Goal: Information Seeking & Learning: Check status

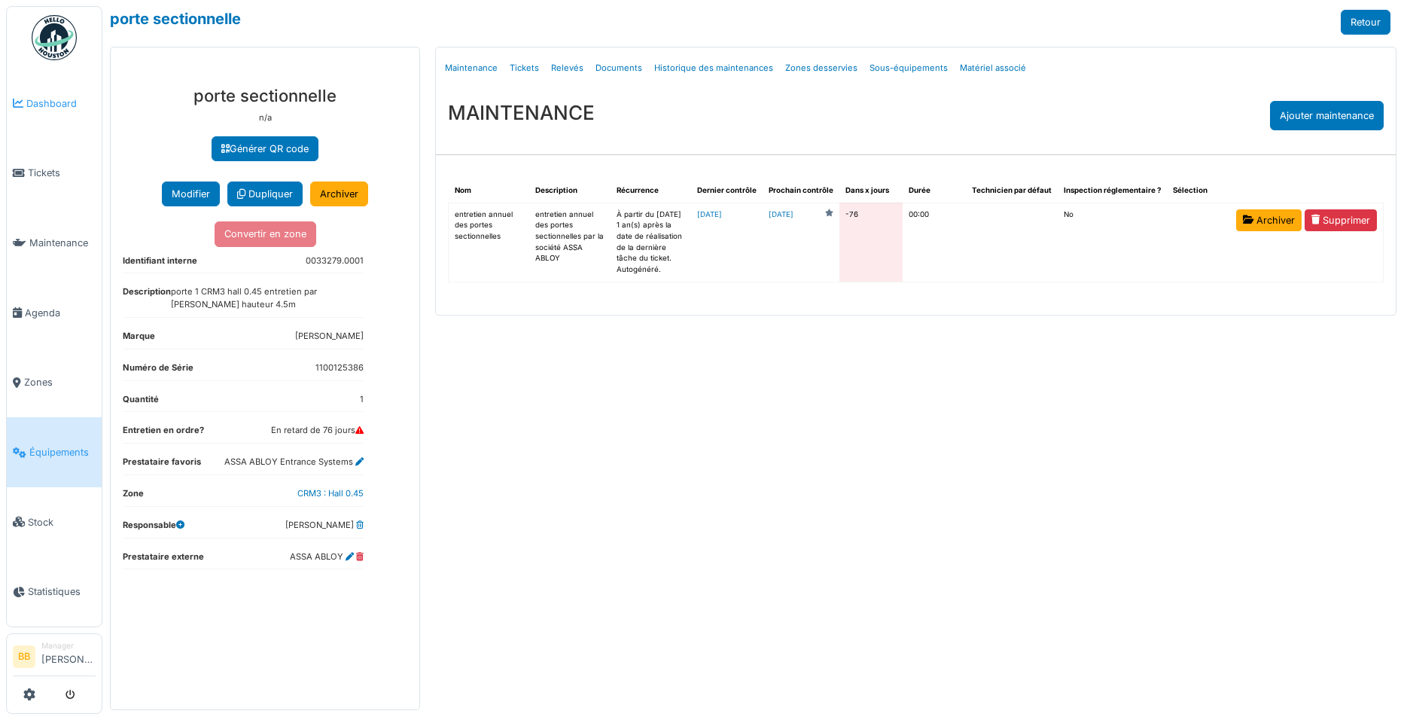
click at [53, 98] on span "Dashboard" at bounding box center [60, 103] width 69 height 14
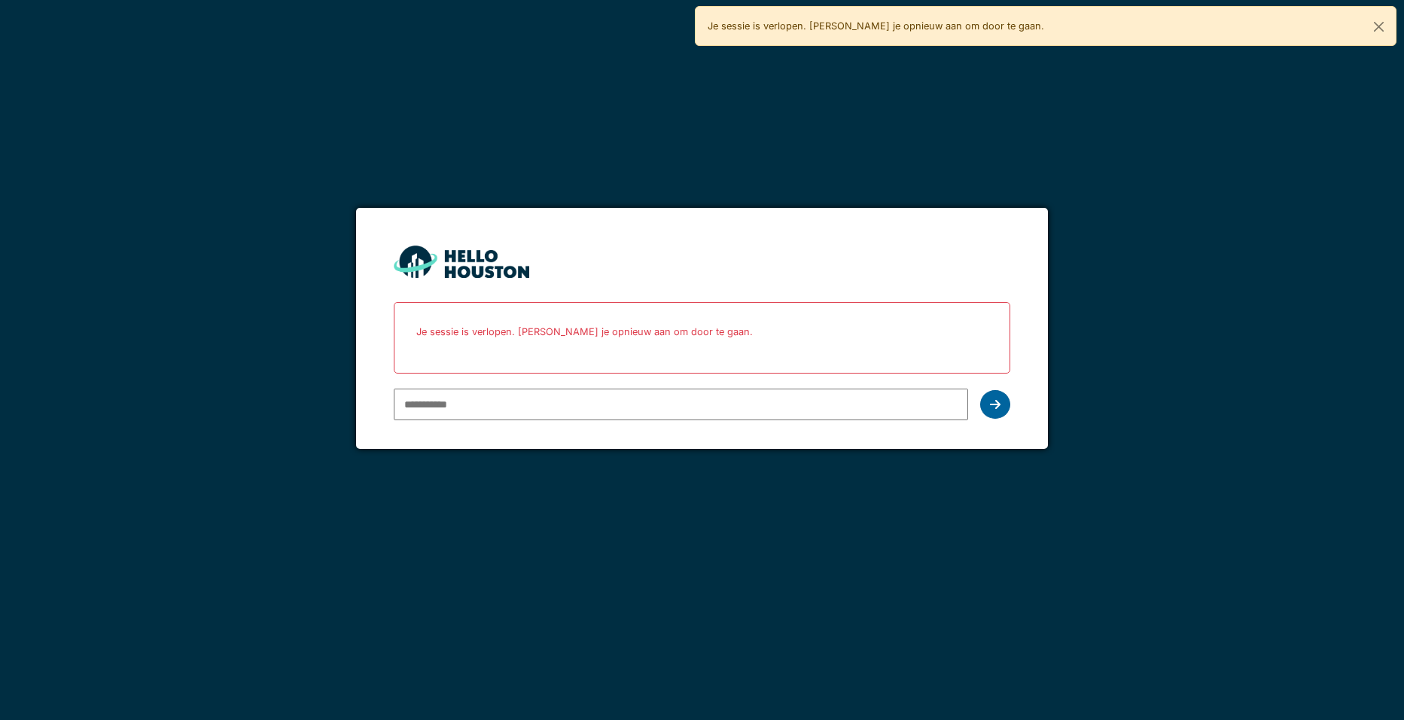
type input "**********"
click at [992, 398] on icon at bounding box center [995, 404] width 11 height 12
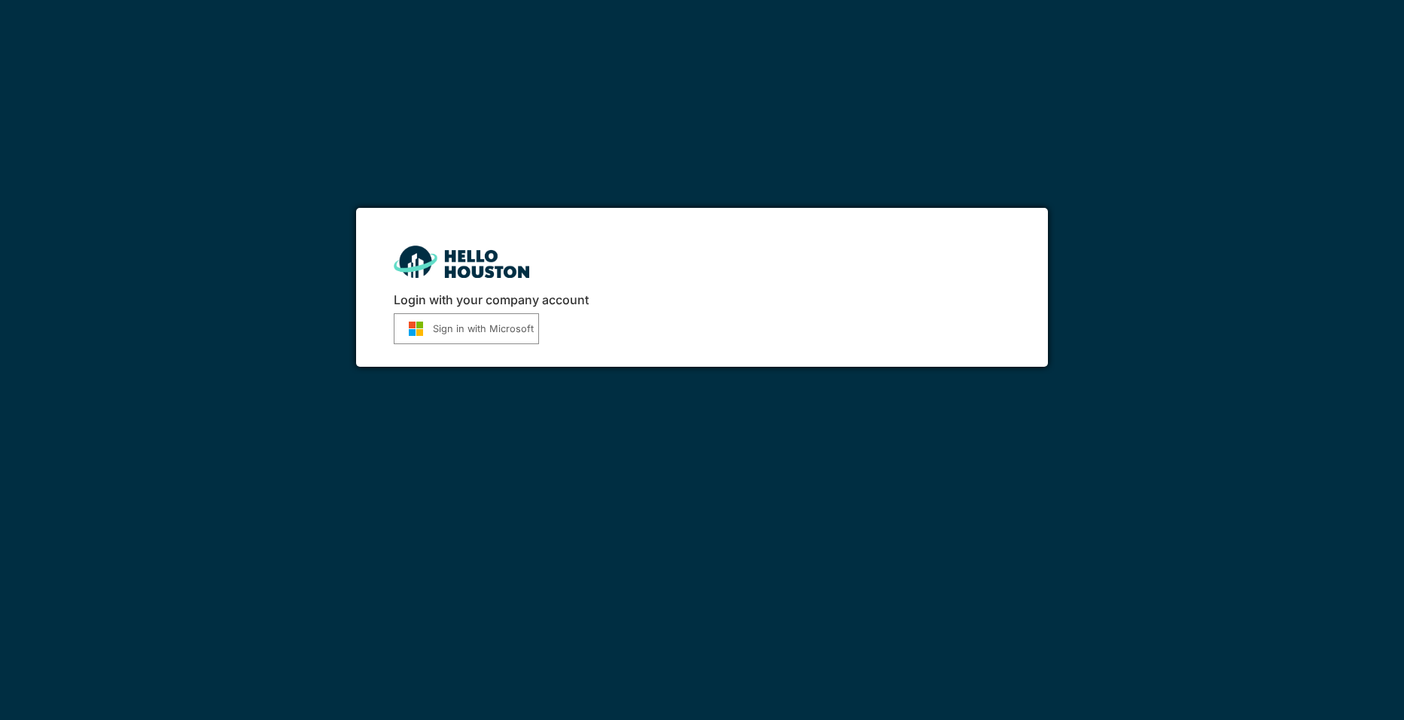
click at [484, 321] on button "Sign in with Microsoft" at bounding box center [466, 328] width 145 height 31
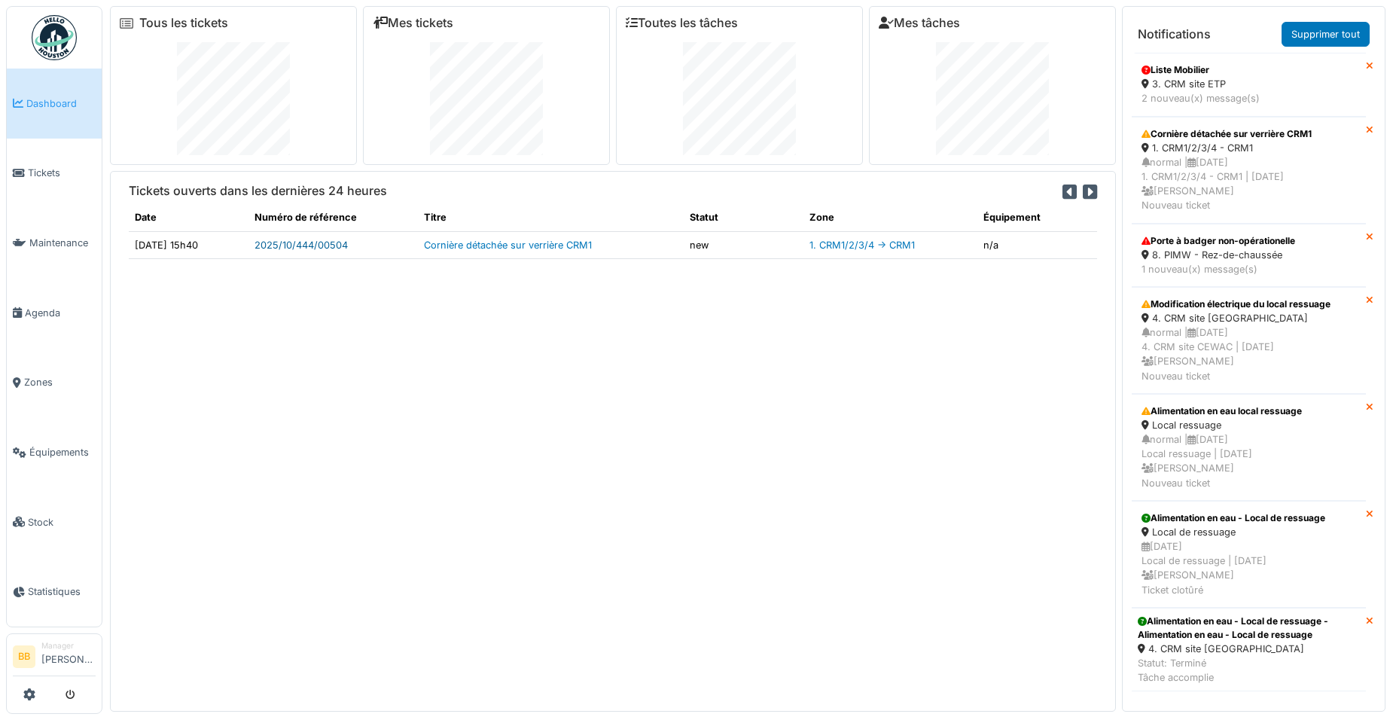
click at [348, 247] on link "2025/10/444/00504" at bounding box center [301, 244] width 93 height 11
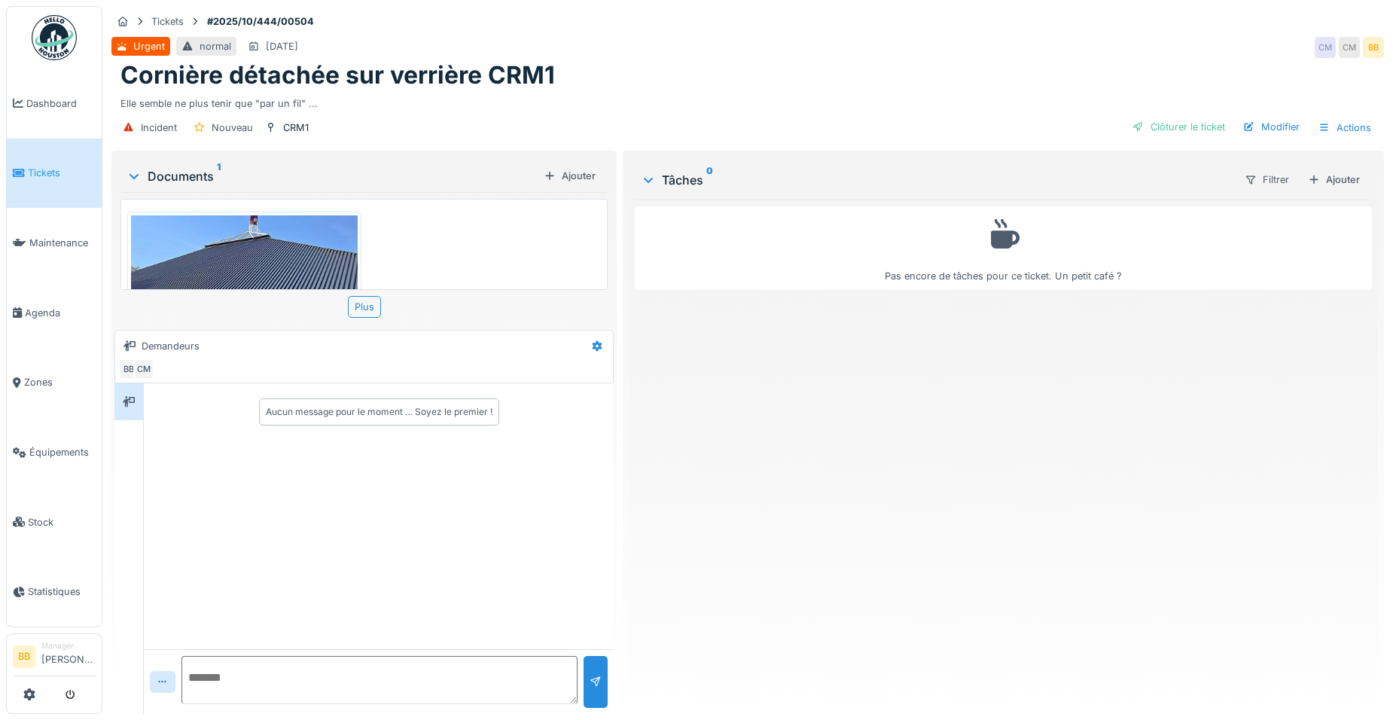
click at [301, 247] on img at bounding box center [244, 275] width 227 height 120
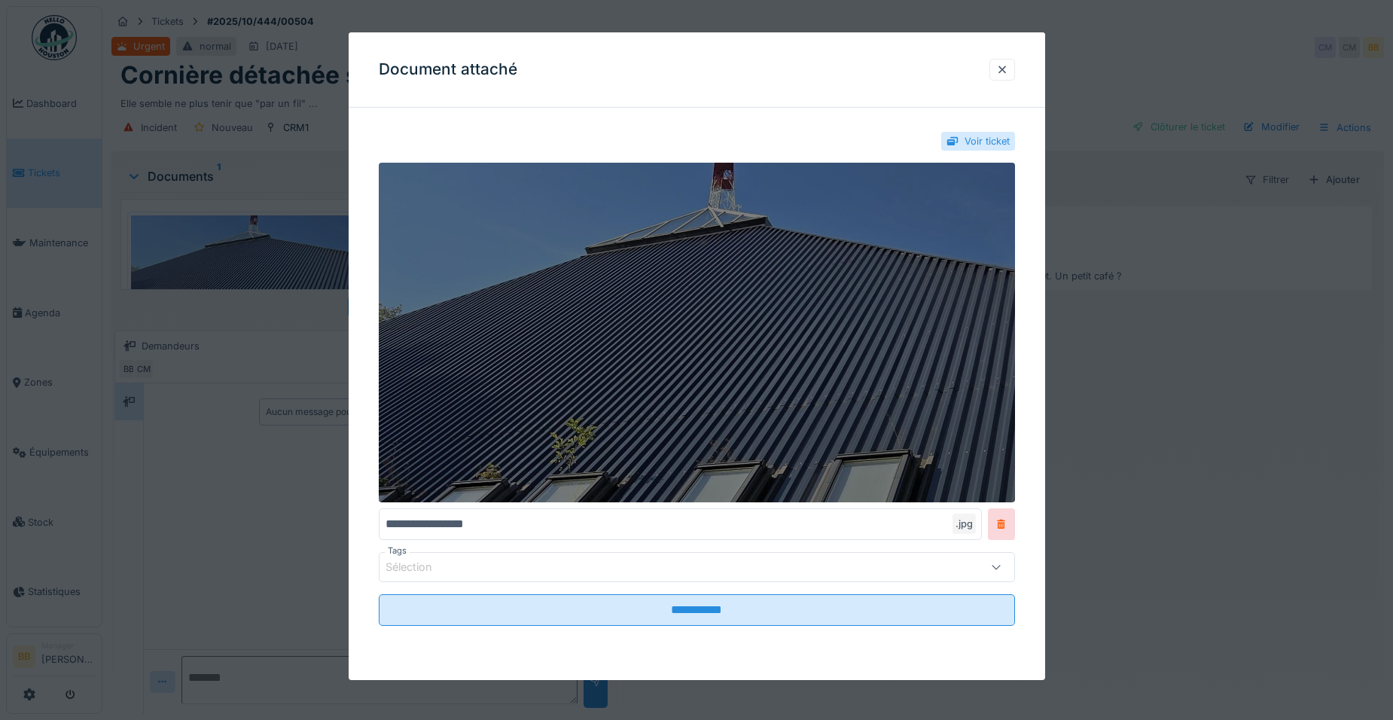
click at [694, 319] on img at bounding box center [697, 333] width 636 height 340
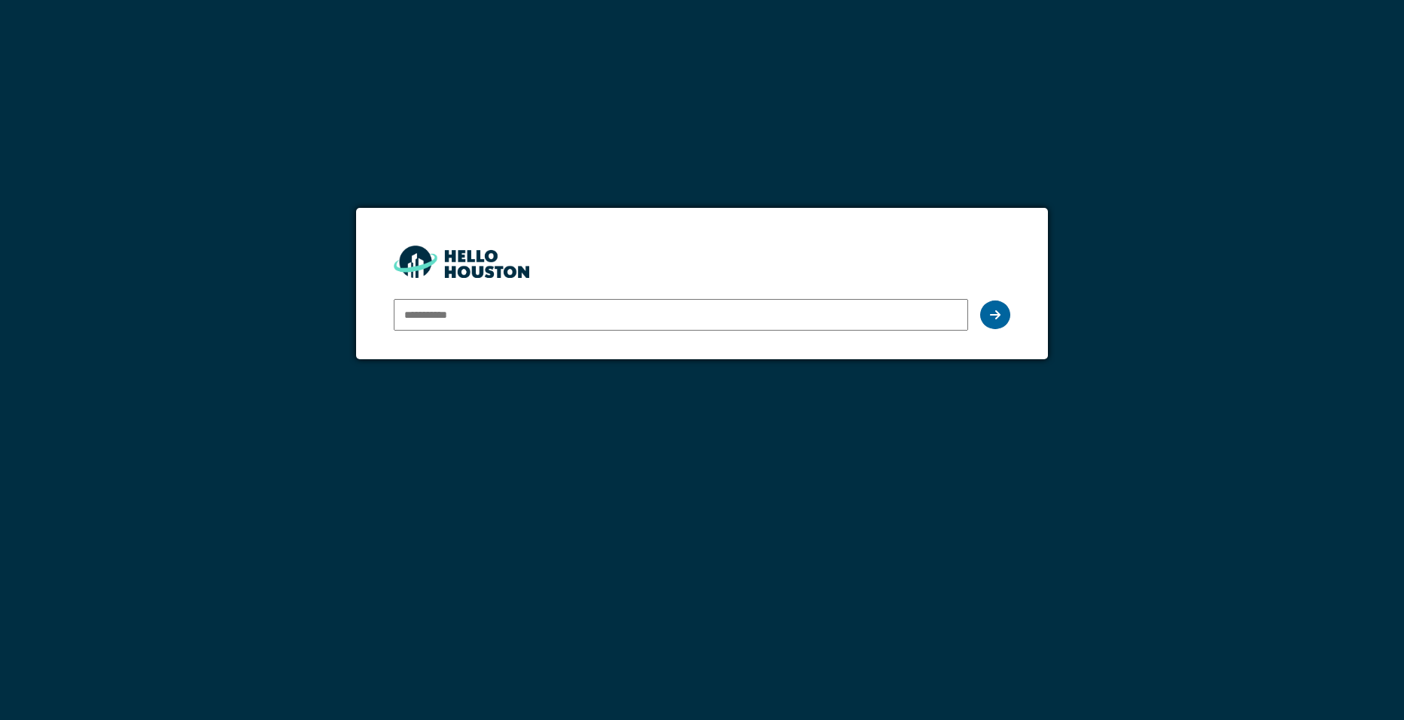
type input "**********"
click at [994, 322] on div at bounding box center [995, 314] width 30 height 29
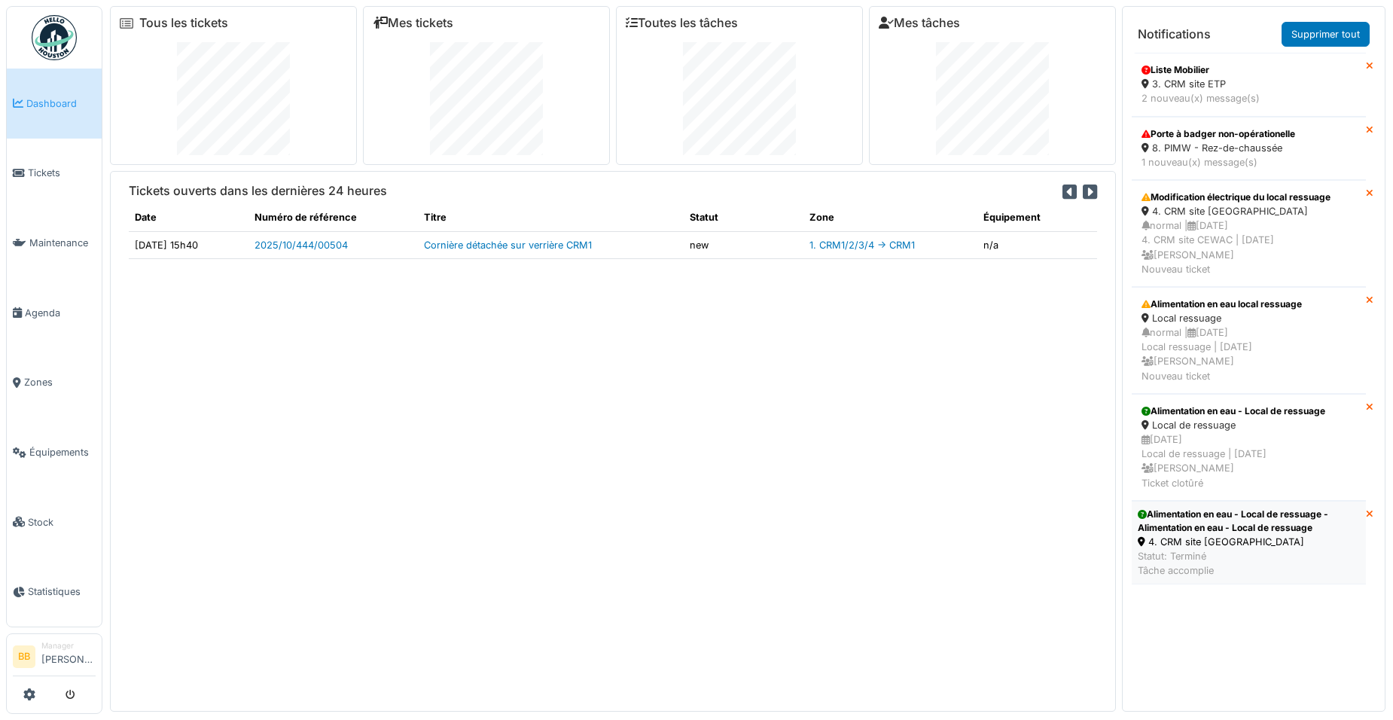
click at [1218, 520] on div "Alimentation en eau - Local de ressuage - Alimentation en eau - Local de ressua…" at bounding box center [1249, 521] width 222 height 27
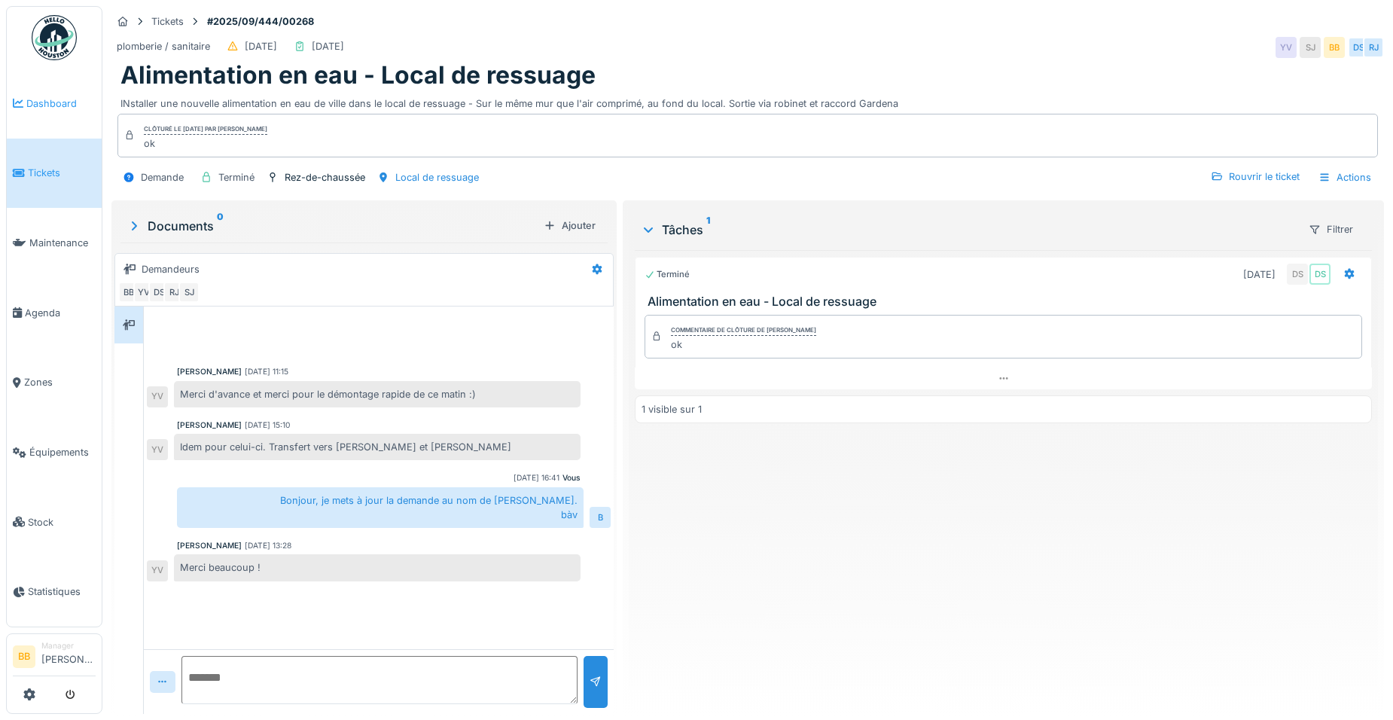
click at [47, 105] on span "Dashboard" at bounding box center [60, 103] width 69 height 14
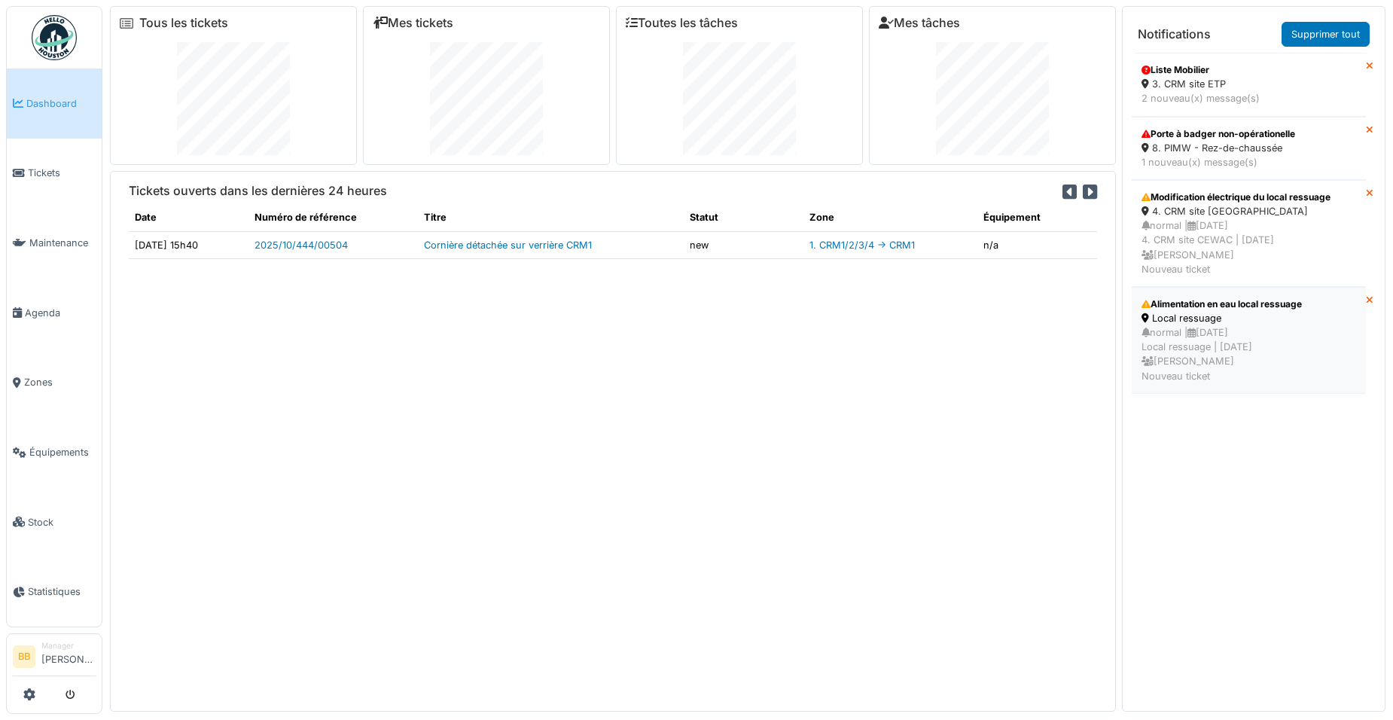
click at [1220, 347] on div "normal | 15/12/2025 Local ressuage | Il y a 1 jour(s) Benoit Benecchi Nouveau t…" at bounding box center [1249, 354] width 215 height 58
